Goal: Check status: Check status

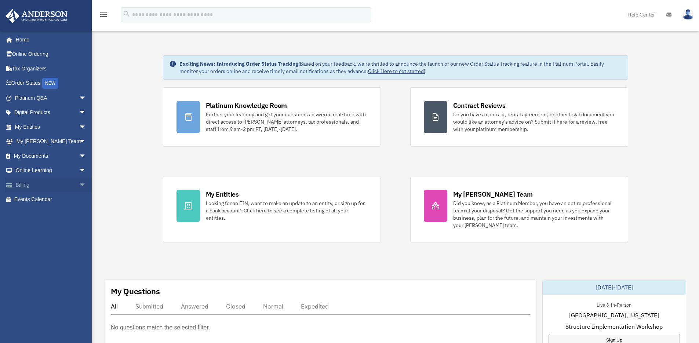
click at [79, 184] on span "arrow_drop_down" at bounding box center [86, 185] width 15 height 15
click at [42, 211] on link "Past Invoices" at bounding box center [53, 214] width 87 height 15
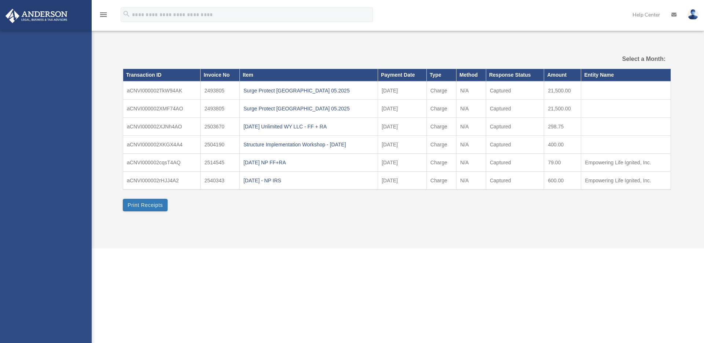
select select
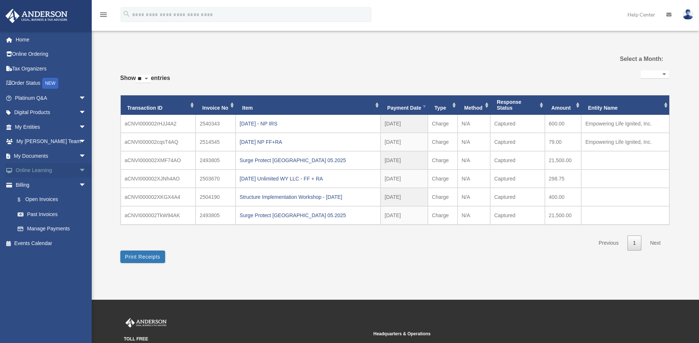
click at [79, 171] on span "arrow_drop_down" at bounding box center [86, 170] width 15 height 15
click at [79, 155] on span "arrow_drop_down" at bounding box center [86, 156] width 15 height 15
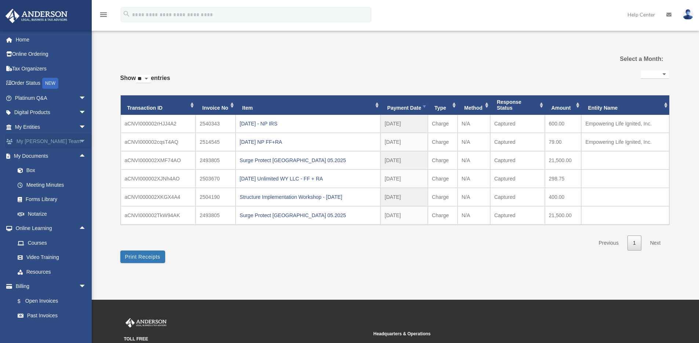
click at [79, 140] on span "arrow_drop_down" at bounding box center [86, 141] width 15 height 15
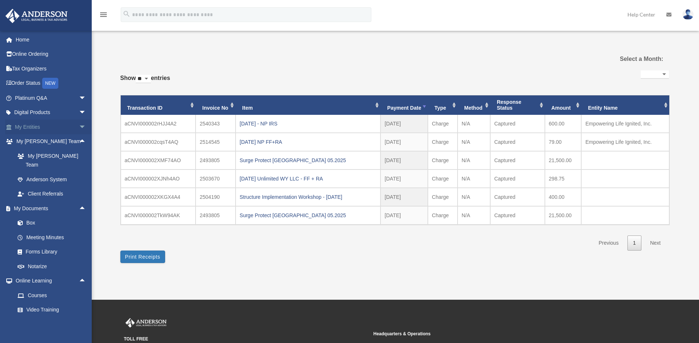
click at [79, 124] on span "arrow_drop_down" at bounding box center [86, 127] width 15 height 15
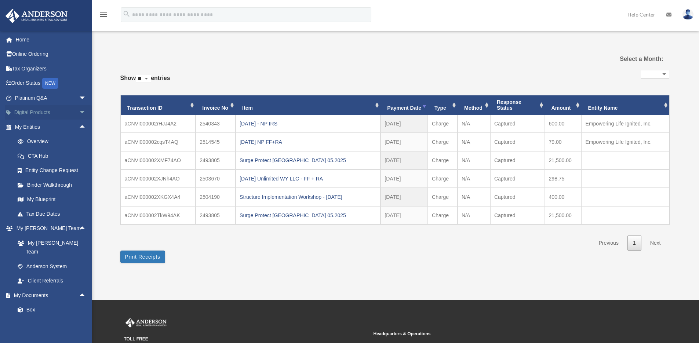
click at [79, 108] on span "arrow_drop_down" at bounding box center [86, 112] width 15 height 15
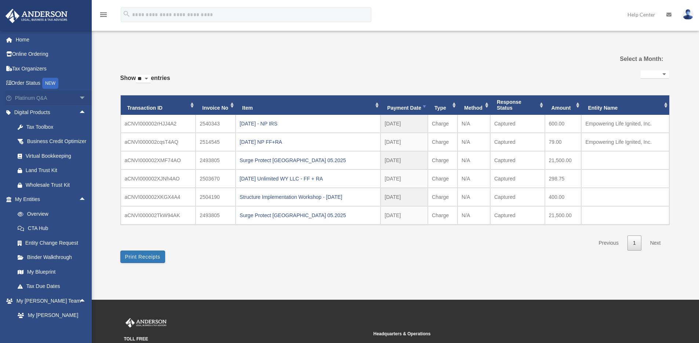
click at [79, 97] on span "arrow_drop_down" at bounding box center [86, 98] width 15 height 15
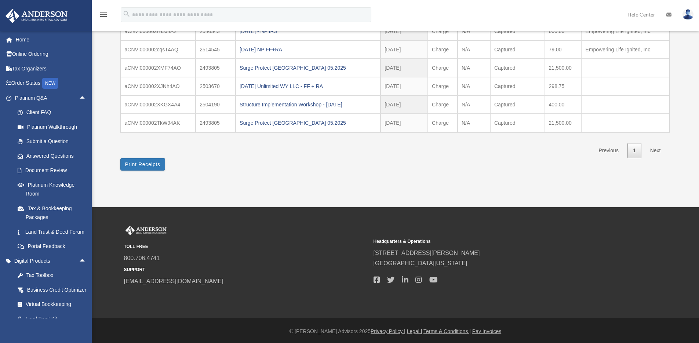
scroll to position [94, 0]
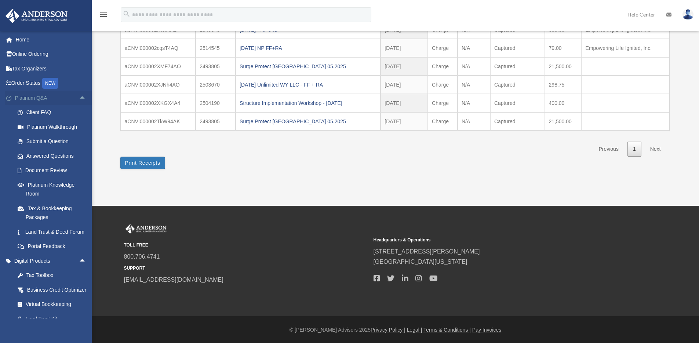
click at [79, 97] on span "arrow_drop_up" at bounding box center [86, 98] width 15 height 15
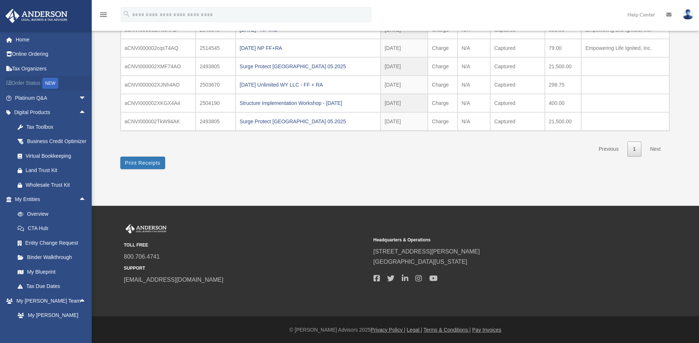
click at [33, 80] on link "Order Status NEW" at bounding box center [51, 83] width 92 height 15
